Goal: Task Accomplishment & Management: Manage account settings

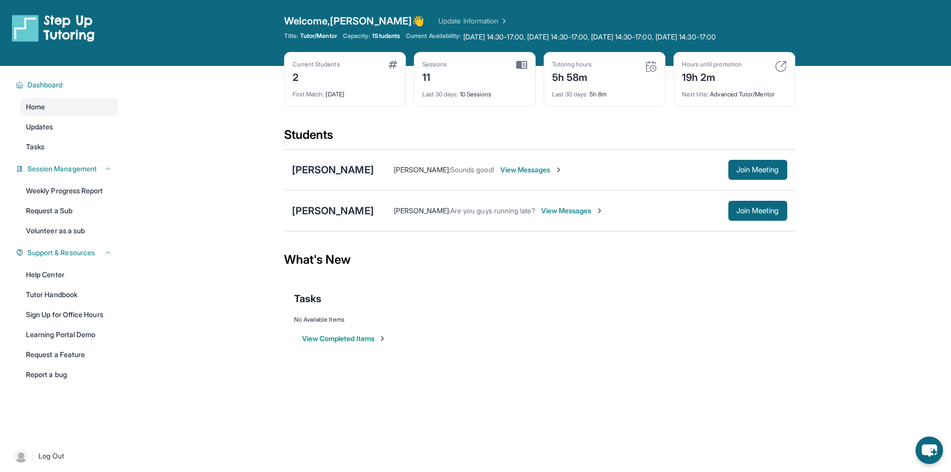
click at [328, 166] on div "[PERSON_NAME]" at bounding box center [333, 170] width 82 height 14
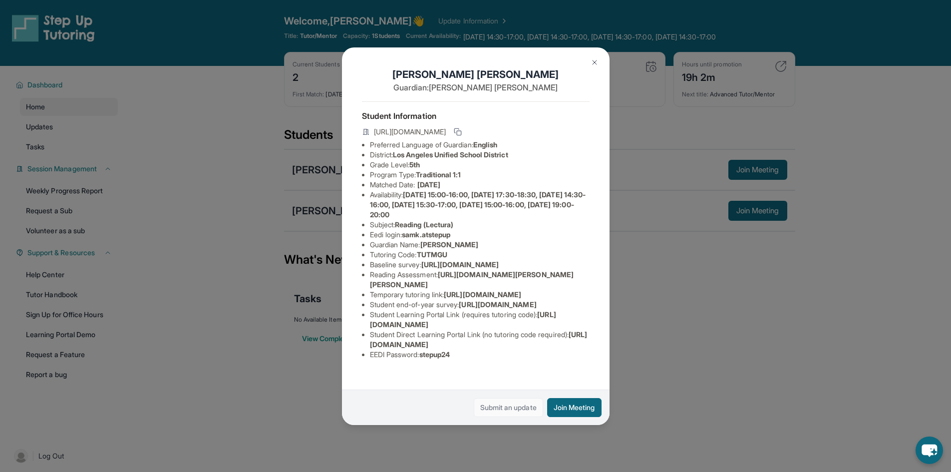
click at [505, 405] on link "Submit an update" at bounding box center [508, 407] width 69 height 19
click at [284, 206] on div "[PERSON_NAME] Guardian: [PERSON_NAME] Student Information [URL][DOMAIN_NAME] Pr…" at bounding box center [475, 236] width 951 height 472
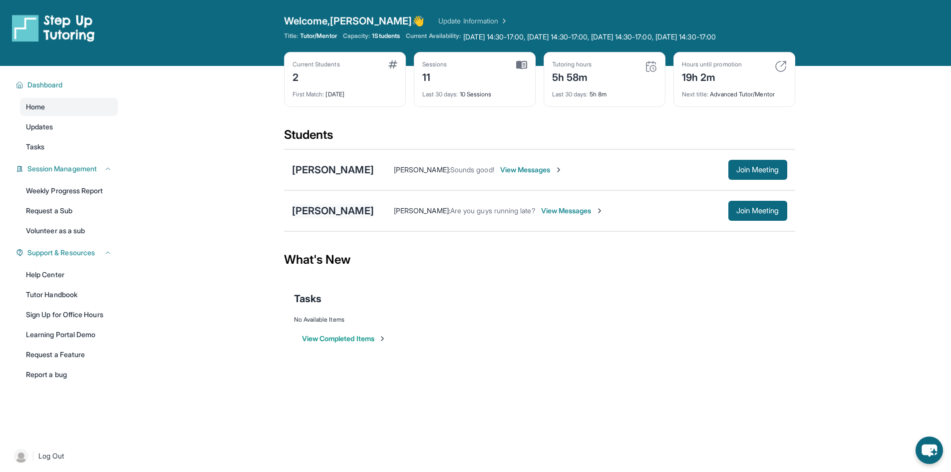
click at [343, 212] on div "[PERSON_NAME]" at bounding box center [333, 211] width 82 height 14
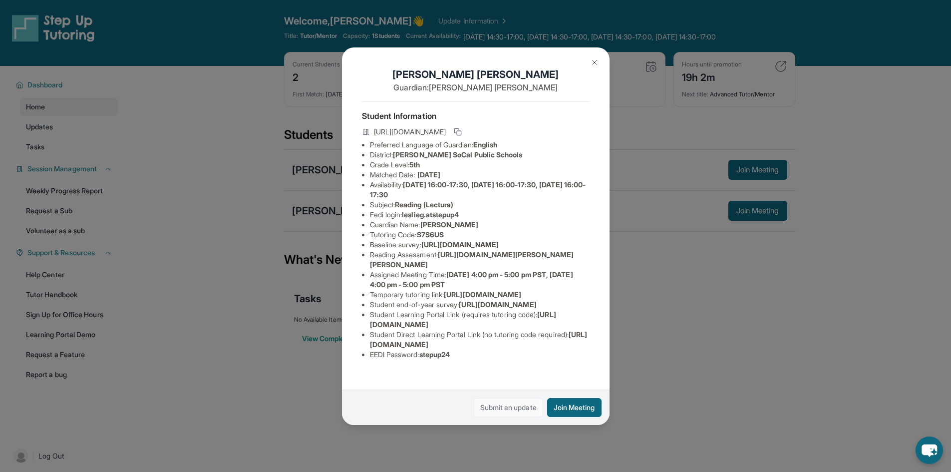
click at [520, 404] on link "Submit an update" at bounding box center [508, 407] width 69 height 19
